Goal: Navigation & Orientation: Find specific page/section

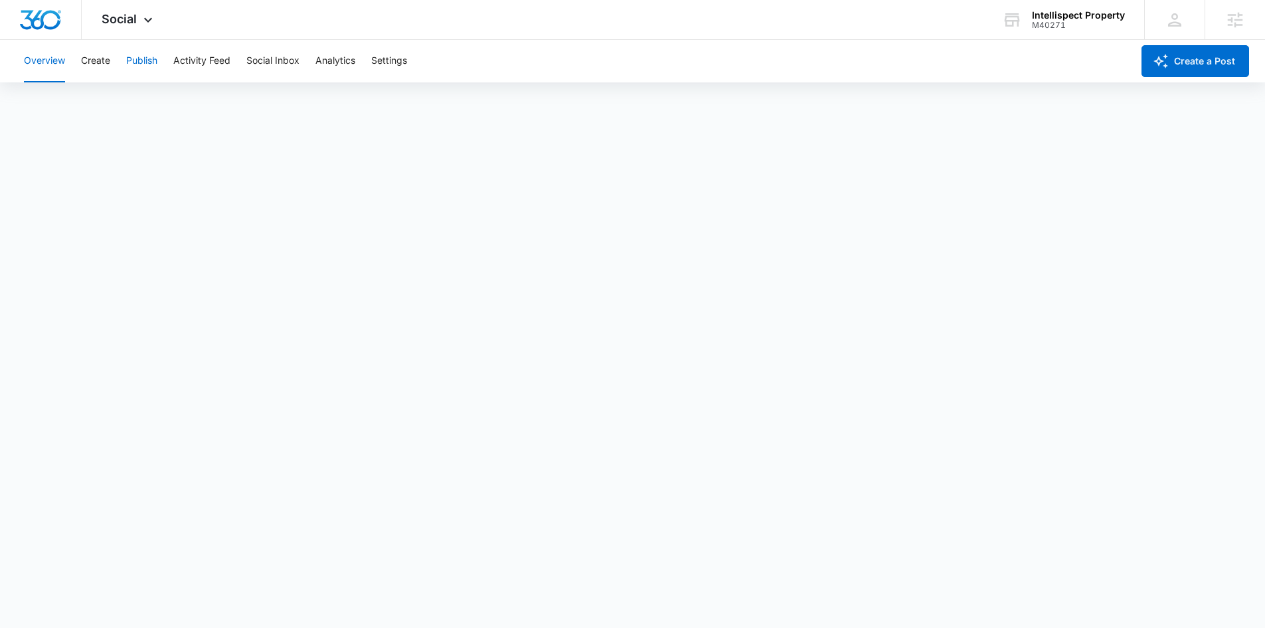
click at [148, 62] on button "Publish" at bounding box center [141, 61] width 31 height 42
click at [100, 59] on button "Create" at bounding box center [95, 61] width 29 height 42
click at [151, 96] on button "Approvals" at bounding box center [130, 101] width 44 height 37
click at [152, 66] on button "Publish" at bounding box center [141, 61] width 31 height 42
click at [108, 106] on button "Schedules" at bounding box center [101, 101] width 45 height 37
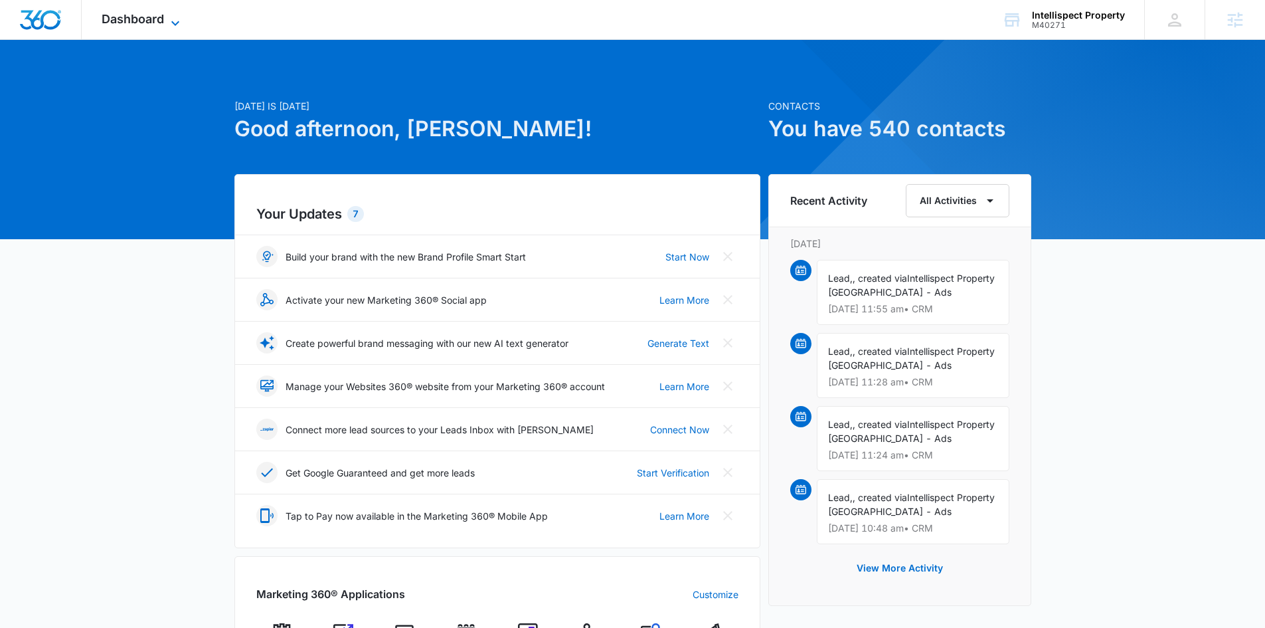
click at [143, 13] on span "Dashboard" at bounding box center [133, 19] width 62 height 14
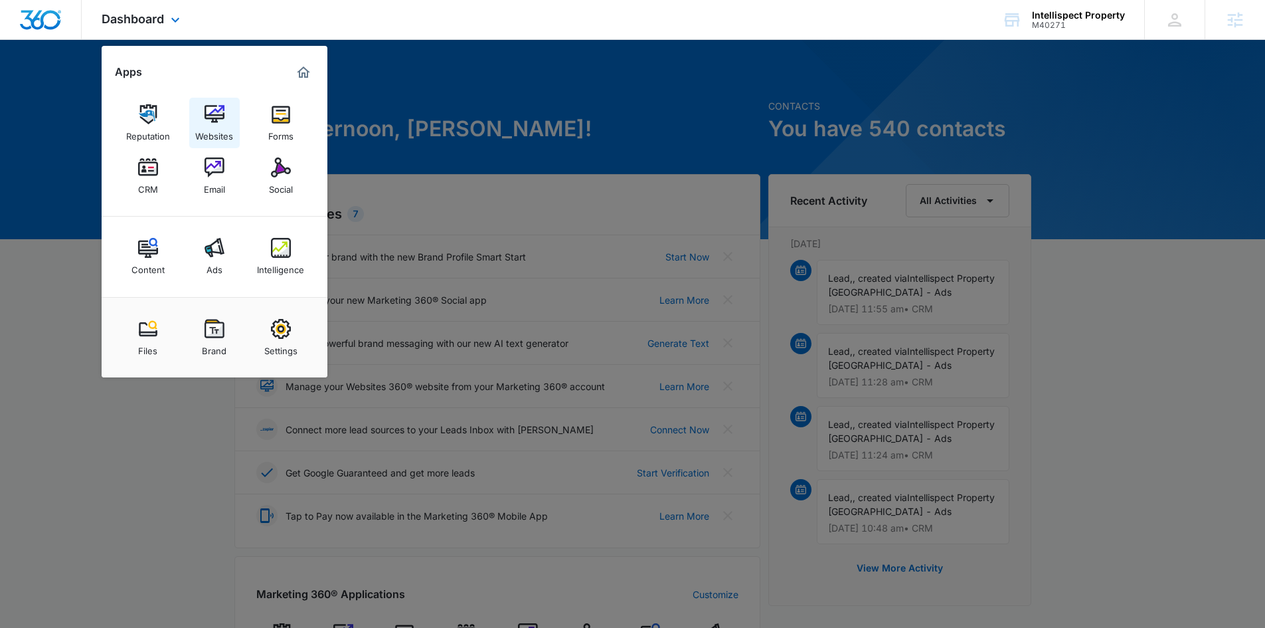
click at [216, 118] on img at bounding box center [215, 114] width 20 height 20
